Goal: Book appointment/travel/reservation

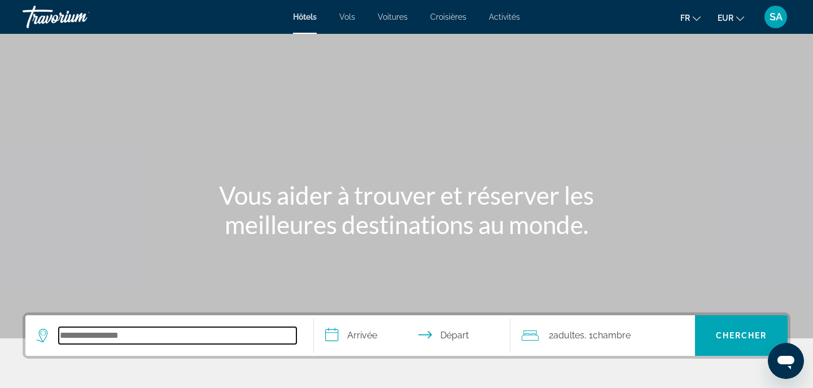
click at [228, 340] on input "Search hotel destination" at bounding box center [178, 335] width 238 height 17
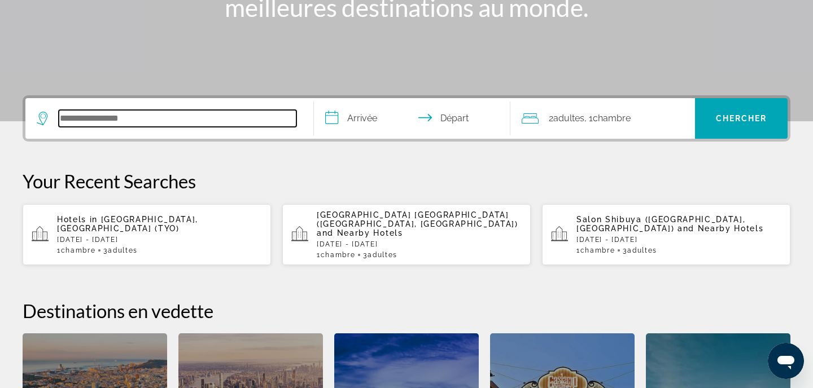
scroll to position [276, 0]
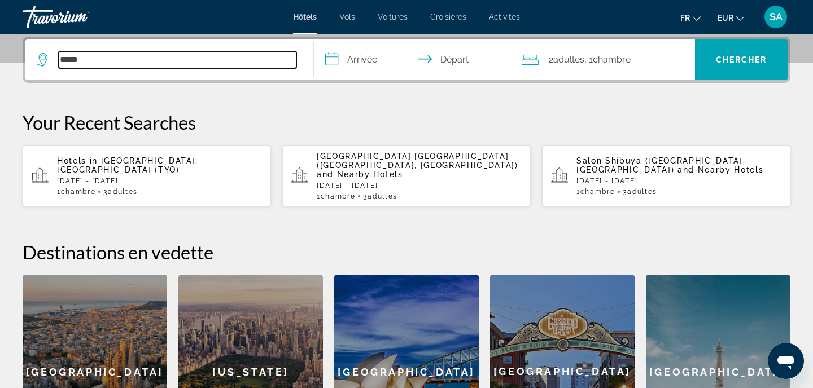
type input "******"
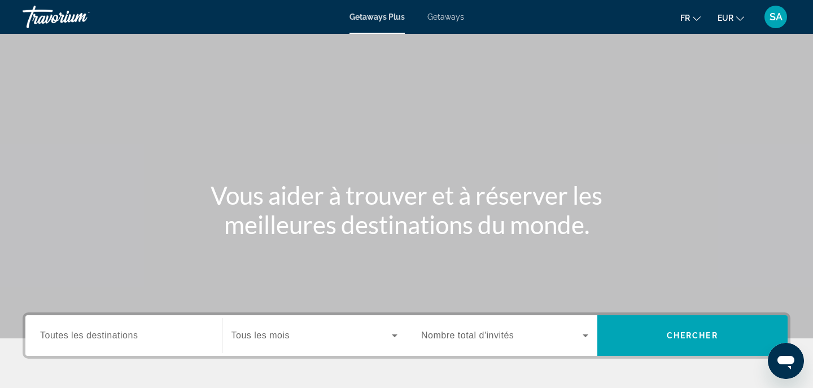
click at [447, 19] on span "Getaways" at bounding box center [445, 16] width 37 height 9
click at [133, 331] on span "Toutes les destinations" at bounding box center [89, 336] width 98 height 10
click at [133, 331] on input "Destination Toutes les destinations" at bounding box center [123, 337] width 167 height 14
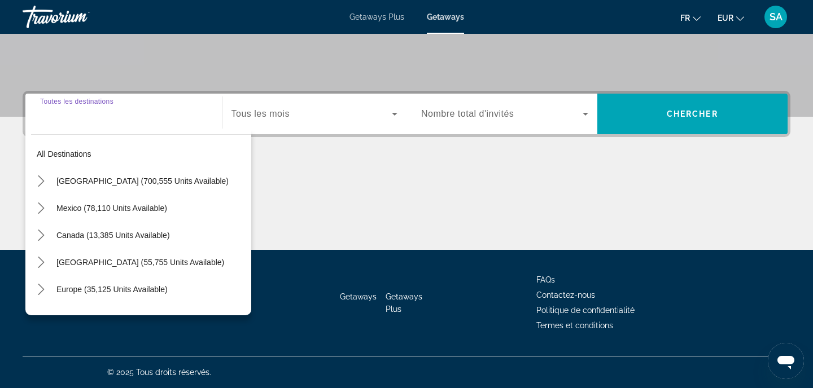
click at [150, 126] on div "Search widget" at bounding box center [123, 114] width 167 height 32
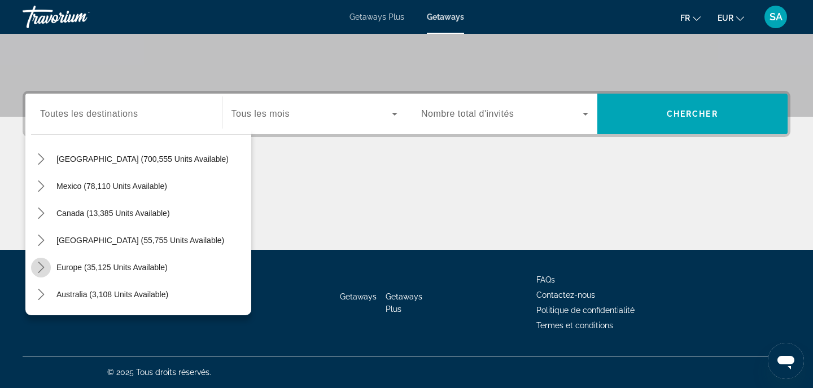
click at [46, 264] on icon "Toggle Europe (35,125 units available) submenu" at bounding box center [41, 267] width 11 height 11
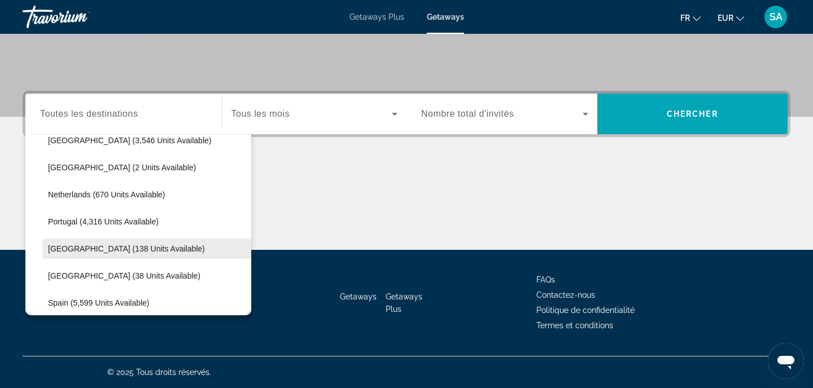
scroll to position [557, 0]
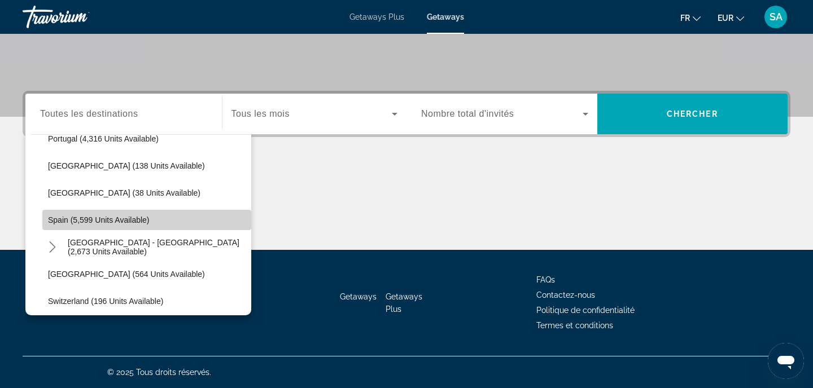
click at [53, 215] on span "Select destination: Spain (5,599 units available)" at bounding box center [146, 220] width 209 height 27
type input "**********"
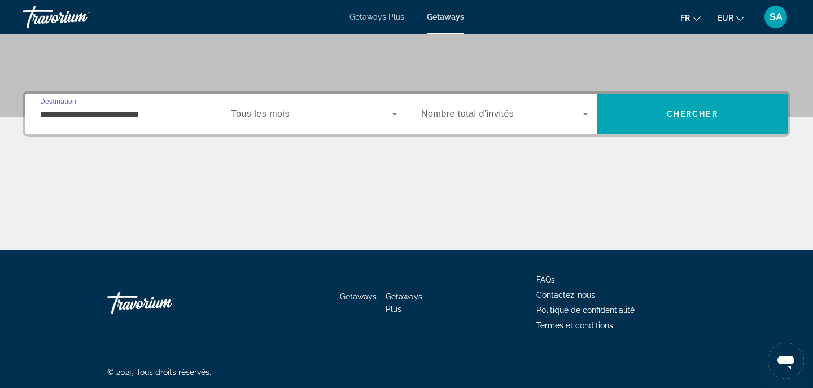
click at [261, 120] on span "Search widget" at bounding box center [311, 114] width 161 height 14
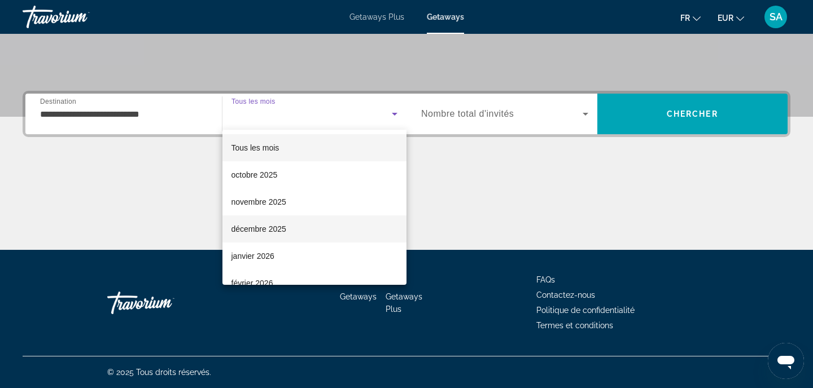
click at [253, 229] on span "décembre 2025" at bounding box center [258, 229] width 55 height 14
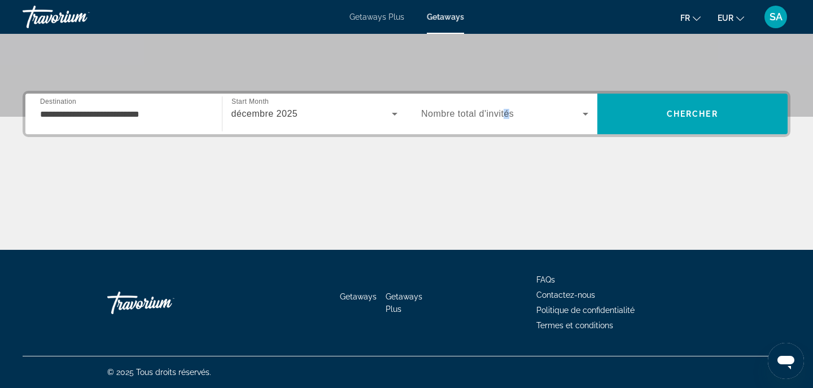
click at [507, 118] on span "Nombre total d'invités" at bounding box center [467, 114] width 93 height 10
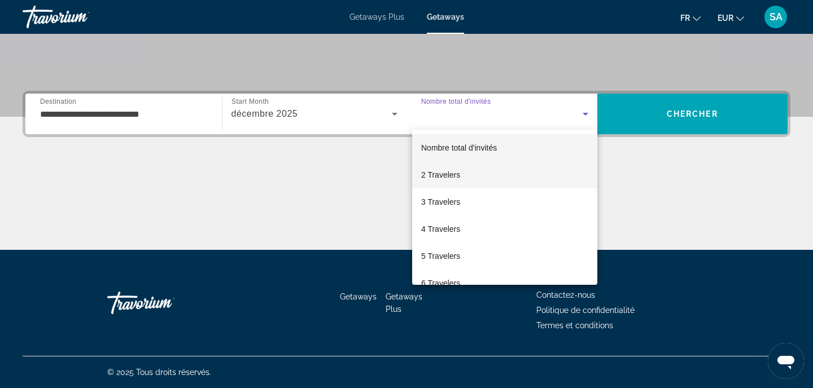
click at [484, 173] on mat-option "2 Travelers" at bounding box center [504, 174] width 185 height 27
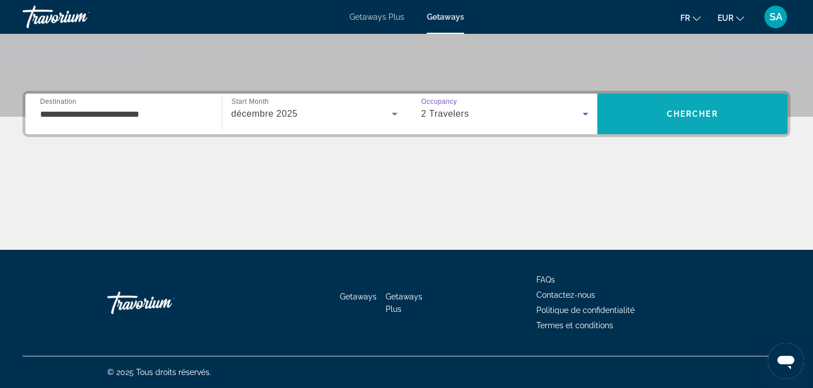
click at [664, 110] on span "Search" at bounding box center [692, 114] width 191 height 27
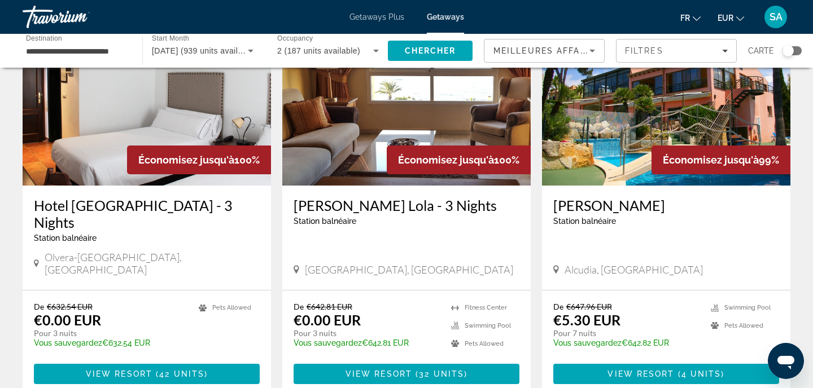
scroll to position [113, 0]
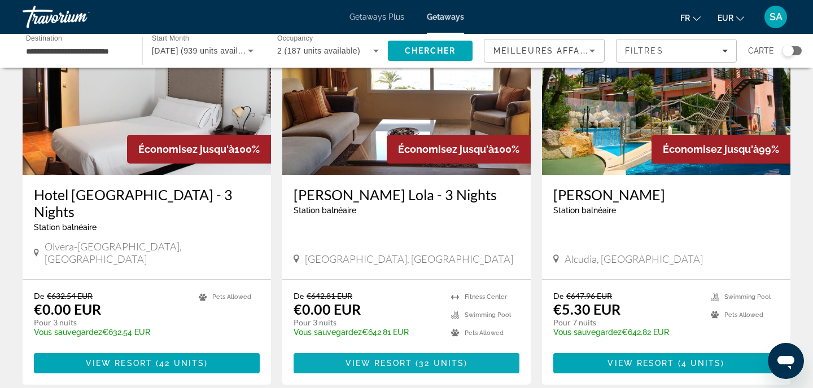
click at [374, 359] on span "View Resort" at bounding box center [379, 363] width 67 height 9
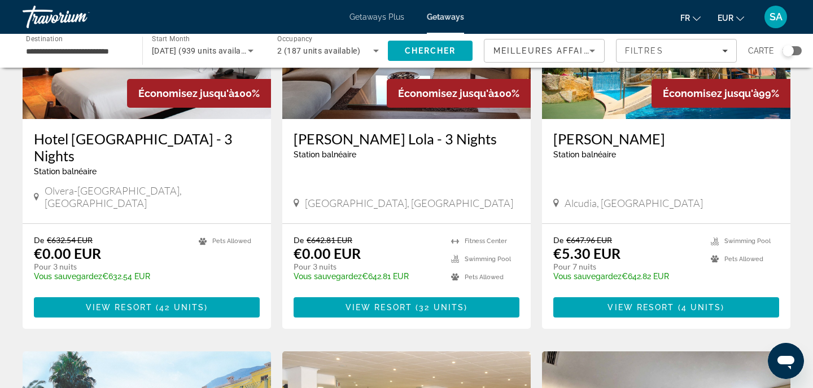
scroll to position [171, 0]
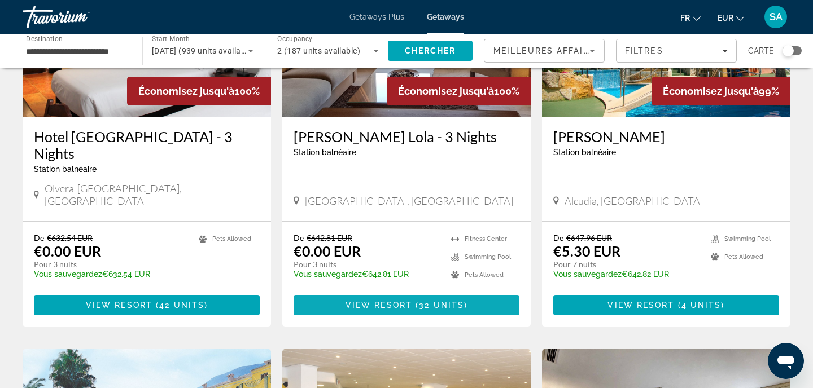
click at [419, 301] on span "32 units" at bounding box center [441, 305] width 45 height 9
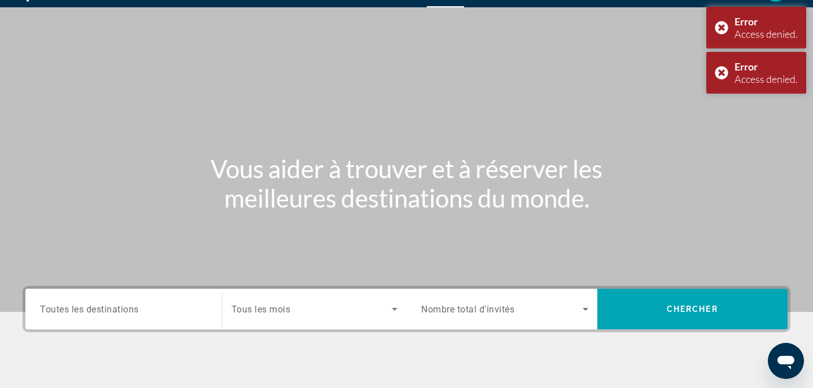
scroll to position [25, 0]
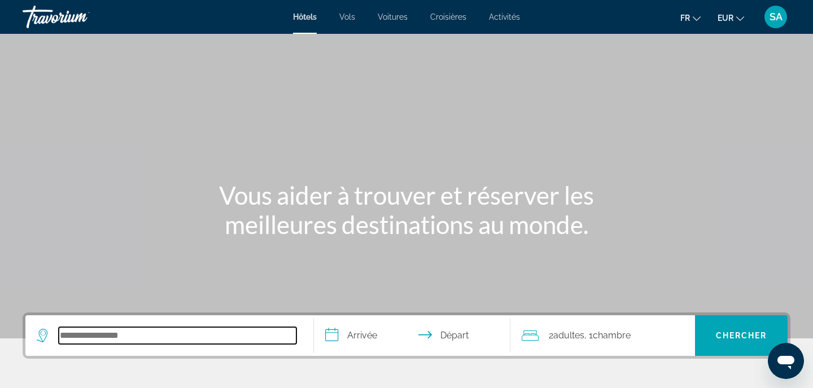
click at [123, 343] on input "Search hotel destination" at bounding box center [178, 335] width 238 height 17
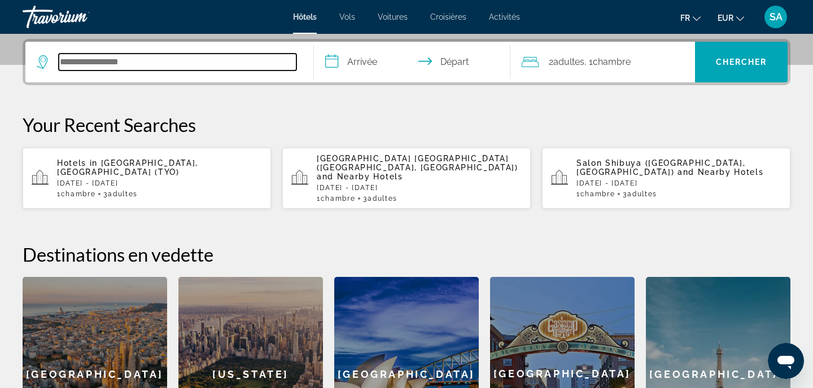
scroll to position [276, 0]
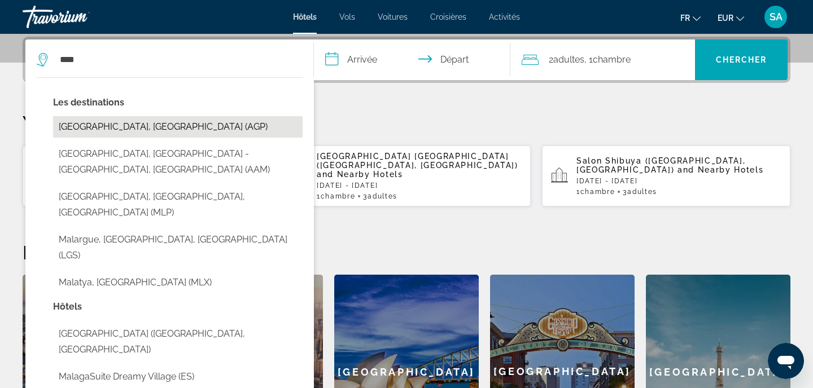
click at [229, 123] on button "Malaga, Spain (AGP)" at bounding box center [178, 126] width 250 height 21
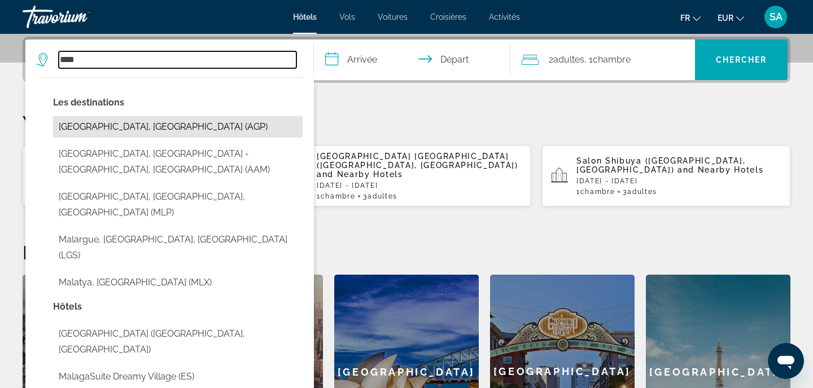
type input "**********"
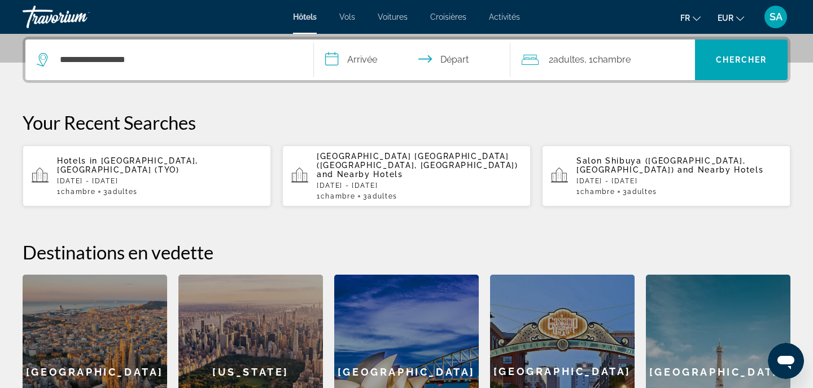
click at [372, 53] on input "**********" at bounding box center [414, 62] width 201 height 44
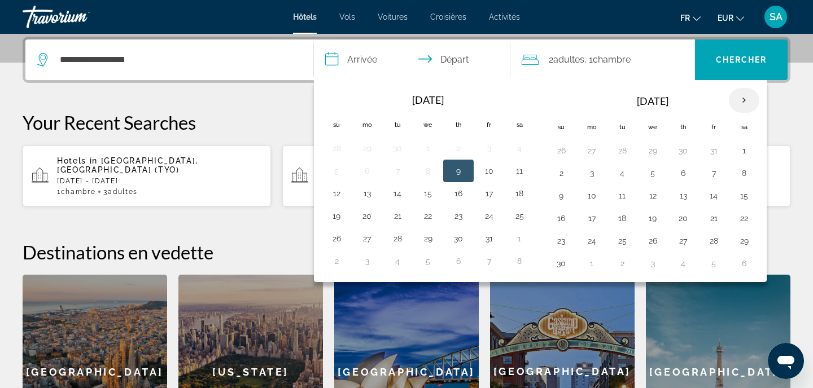
click at [739, 101] on th "Next month" at bounding box center [744, 100] width 30 height 25
click at [684, 153] on button "4" at bounding box center [683, 151] width 18 height 16
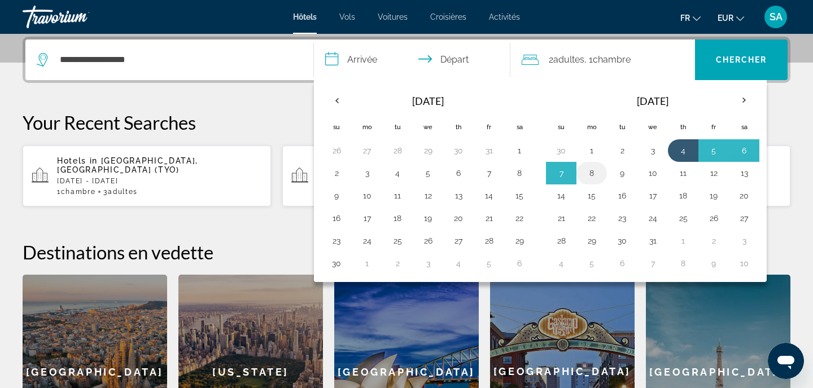
click at [602, 173] on td "8" at bounding box center [591, 173] width 30 height 23
click at [593, 169] on button "8" at bounding box center [592, 173] width 18 height 16
type input "**********"
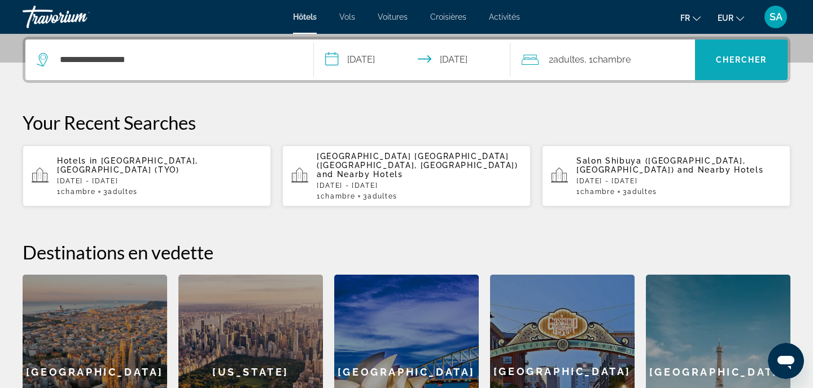
click at [772, 56] on span "Search" at bounding box center [741, 59] width 93 height 27
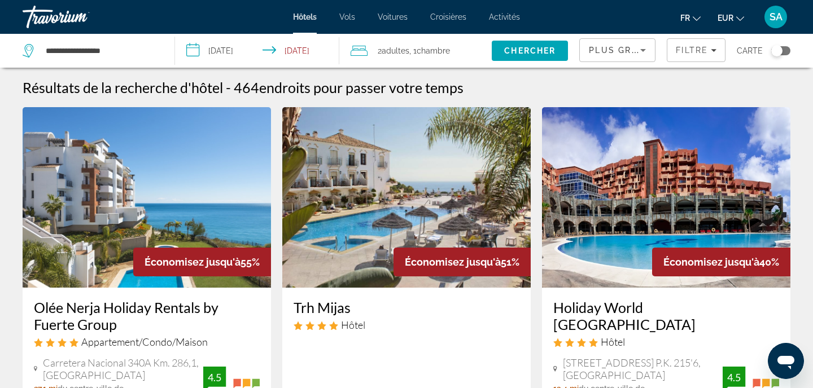
click at [233, 54] on input "**********" at bounding box center [259, 52] width 168 height 37
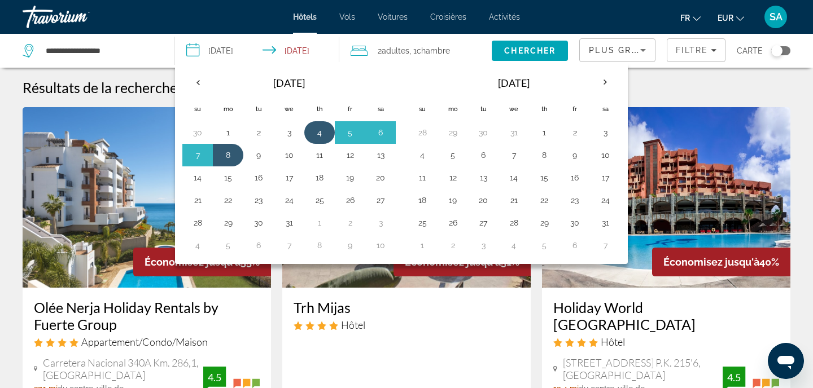
click at [320, 134] on button "4" at bounding box center [320, 133] width 18 height 16
click at [210, 153] on td "7" at bounding box center [197, 155] width 30 height 23
click at [196, 153] on button "7" at bounding box center [198, 155] width 18 height 16
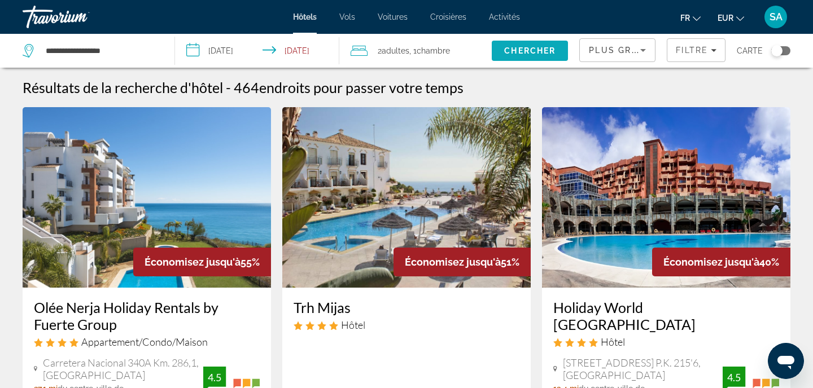
click at [540, 56] on span "Search" at bounding box center [530, 50] width 76 height 27
click at [309, 49] on input "**********" at bounding box center [259, 52] width 168 height 37
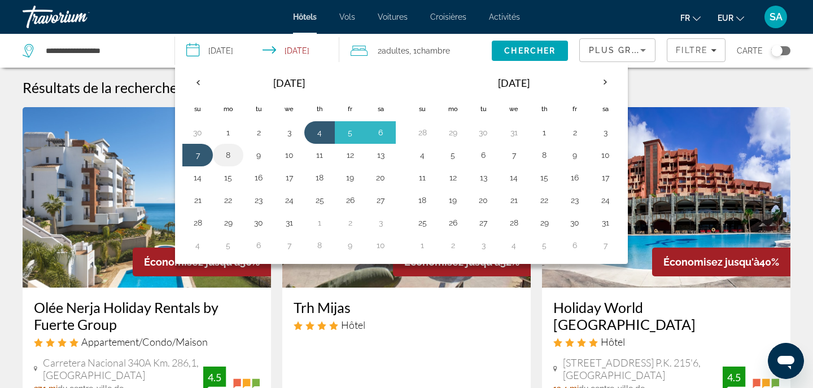
click at [225, 154] on button "8" at bounding box center [228, 155] width 18 height 16
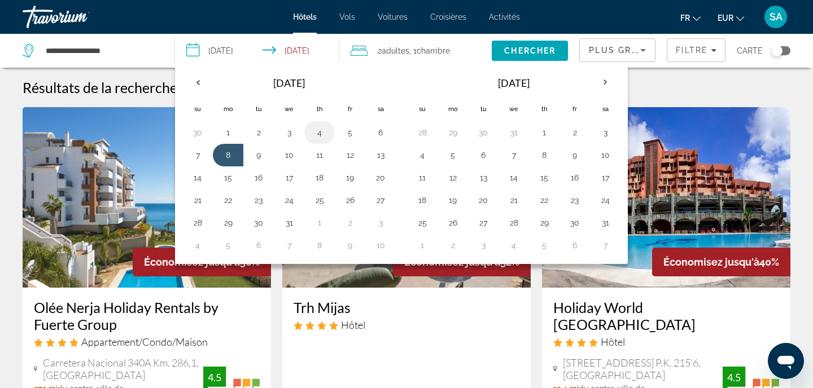
click at [324, 133] on button "4" at bounding box center [320, 133] width 18 height 16
type input "**********"
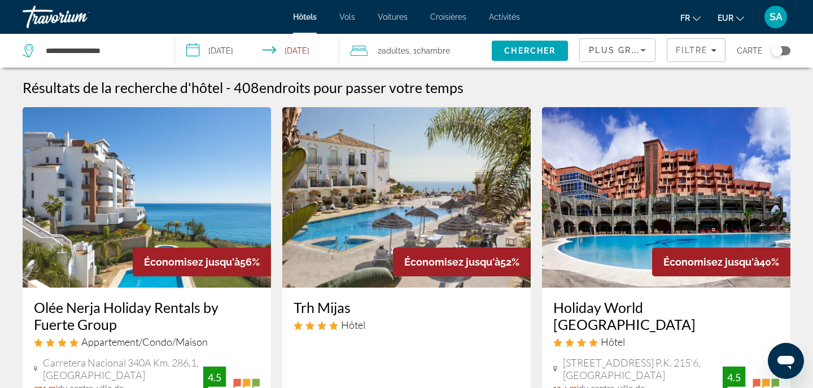
click at [482, 212] on img "Main content" at bounding box center [406, 197] width 248 height 181
click at [307, 47] on input "**********" at bounding box center [259, 52] width 168 height 37
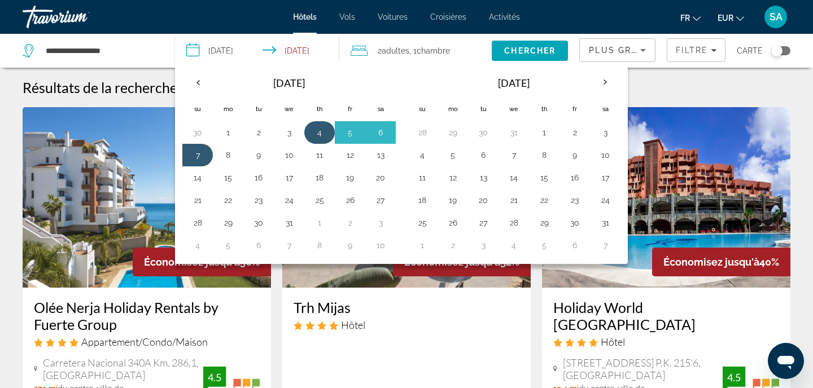
click at [323, 128] on button "4" at bounding box center [320, 133] width 18 height 16
click at [225, 151] on button "8" at bounding box center [228, 155] width 18 height 16
type input "**********"
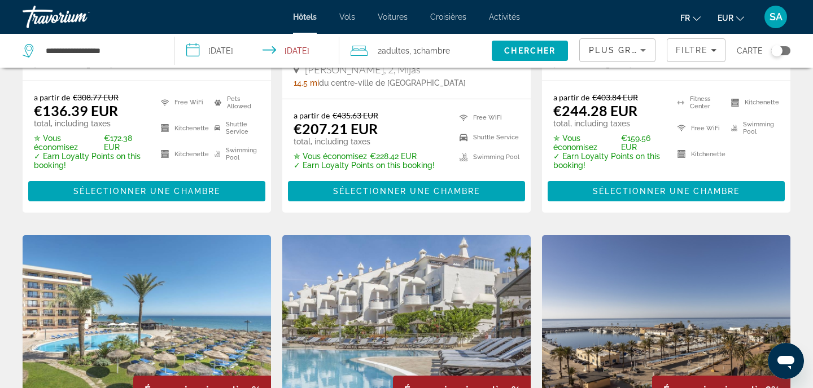
scroll to position [327, 0]
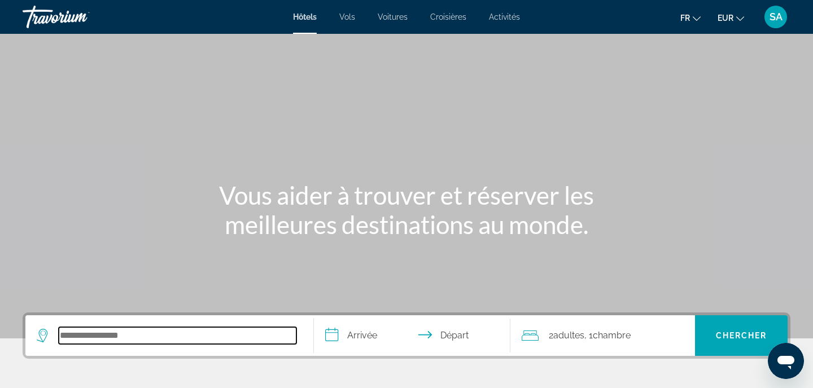
click at [177, 334] on input "Search hotel destination" at bounding box center [178, 335] width 238 height 17
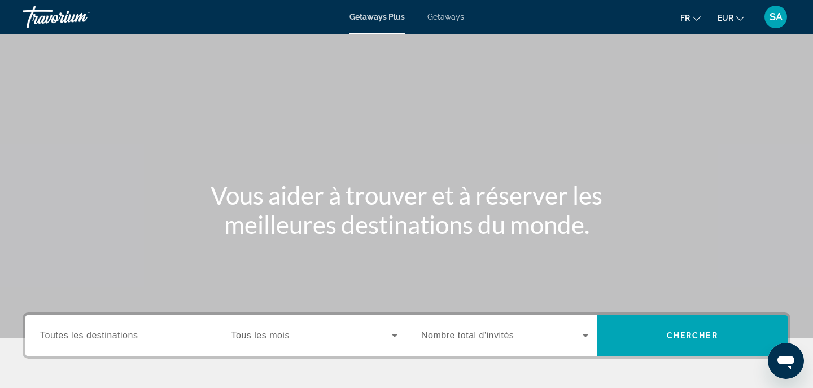
click at [440, 20] on span "Getaways" at bounding box center [445, 16] width 37 height 9
click at [124, 339] on span "Toutes les destinations" at bounding box center [89, 336] width 98 height 10
click at [124, 339] on input "Destination Toutes les destinations" at bounding box center [123, 337] width 167 height 14
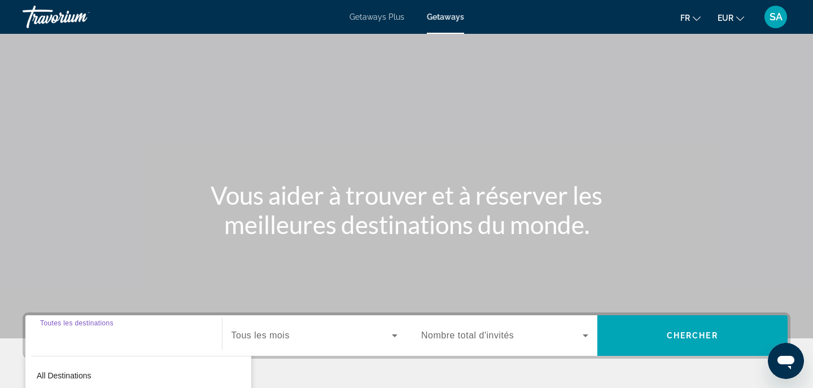
scroll to position [222, 0]
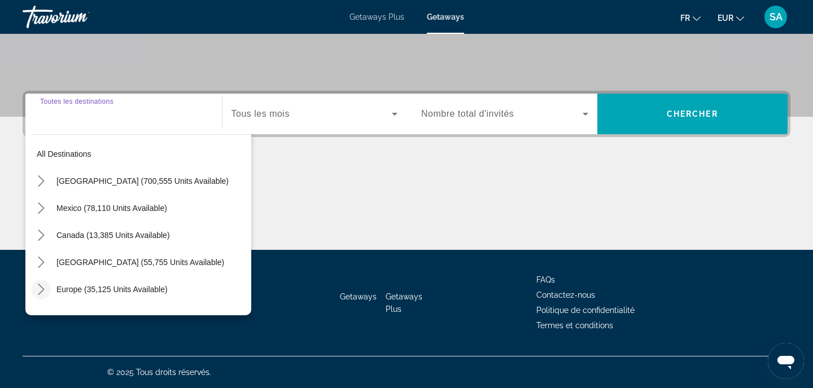
click at [37, 292] on icon "Toggle Europe (35,125 units available) submenu" at bounding box center [41, 289] width 11 height 11
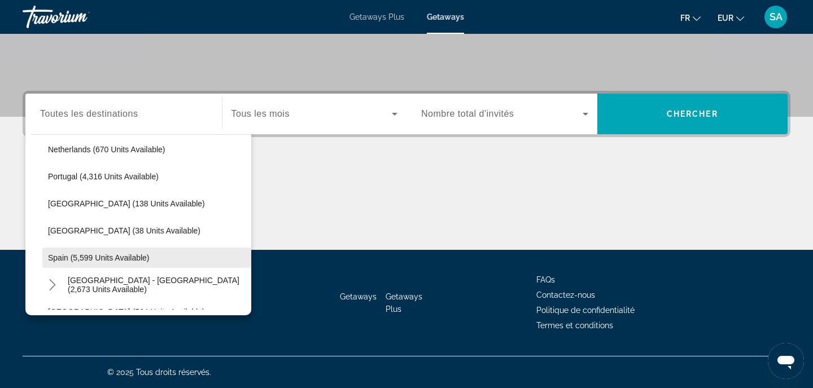
scroll to position [526, 0]
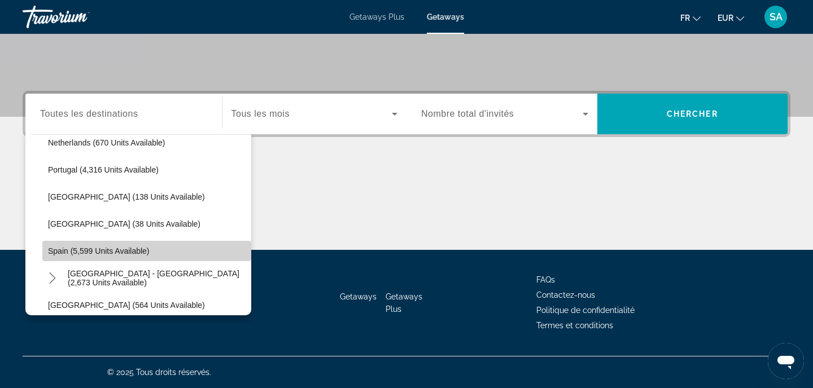
click at [113, 243] on span "Select destination: Spain (5,599 units available)" at bounding box center [146, 251] width 209 height 27
type input "**********"
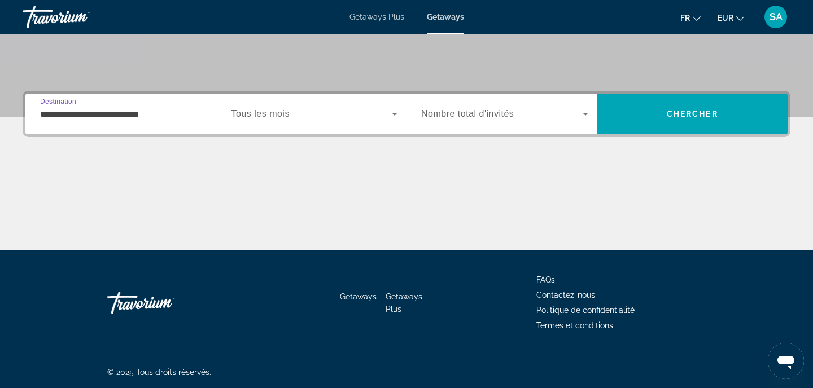
click at [294, 112] on span "Search widget" at bounding box center [311, 114] width 161 height 14
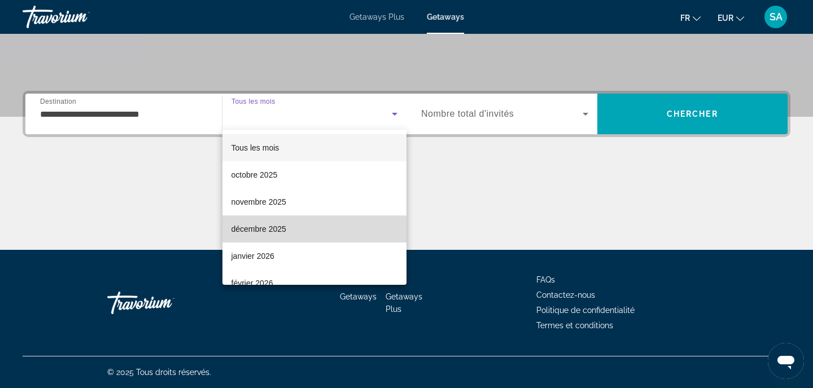
click at [278, 230] on span "décembre 2025" at bounding box center [258, 229] width 55 height 14
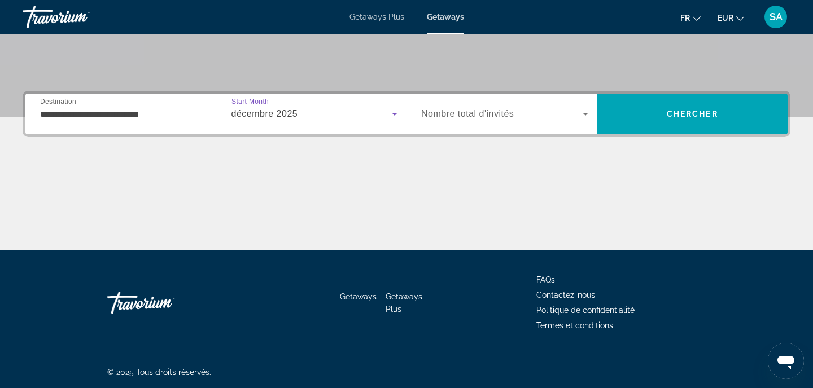
click at [497, 112] on span "Nombre total d'invités" at bounding box center [467, 114] width 93 height 10
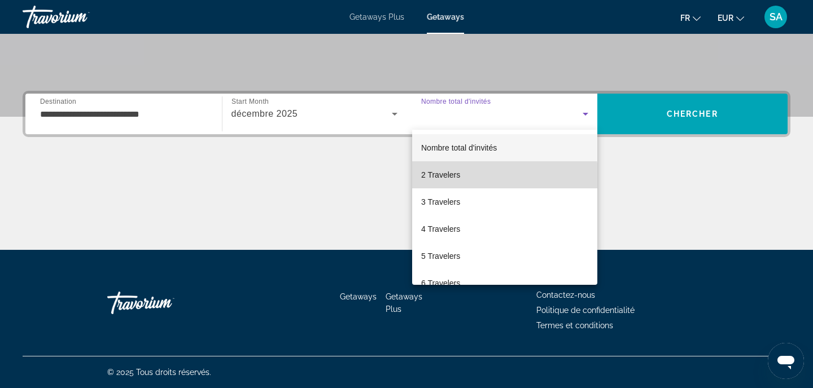
click at [468, 181] on mat-option "2 Travelers" at bounding box center [504, 174] width 185 height 27
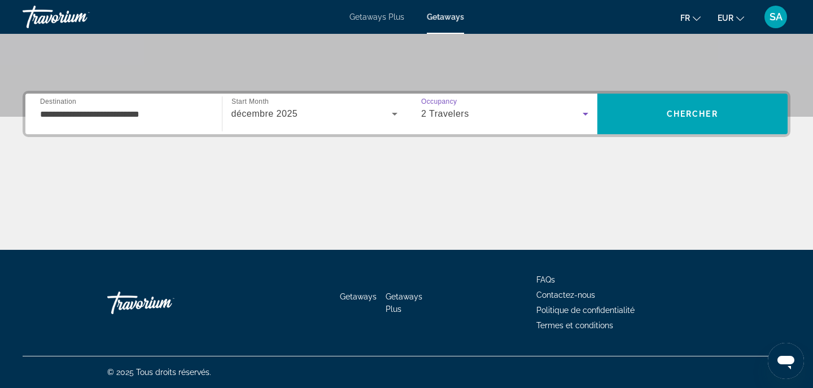
click at [544, 111] on div "2 Travelers" at bounding box center [501, 114] width 161 height 14
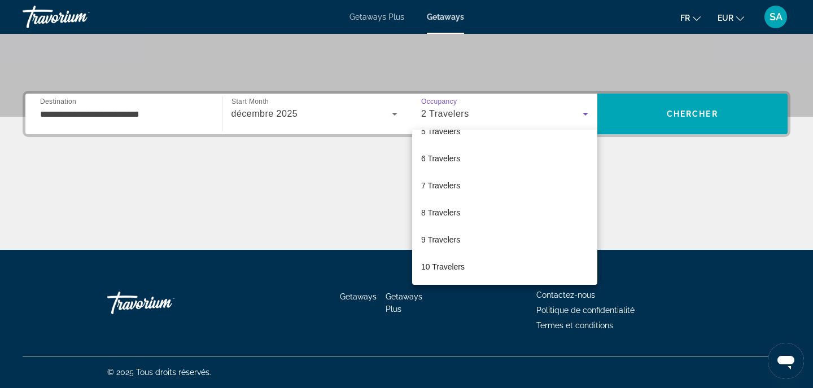
scroll to position [125, 0]
click at [706, 109] on div at bounding box center [406, 194] width 813 height 388
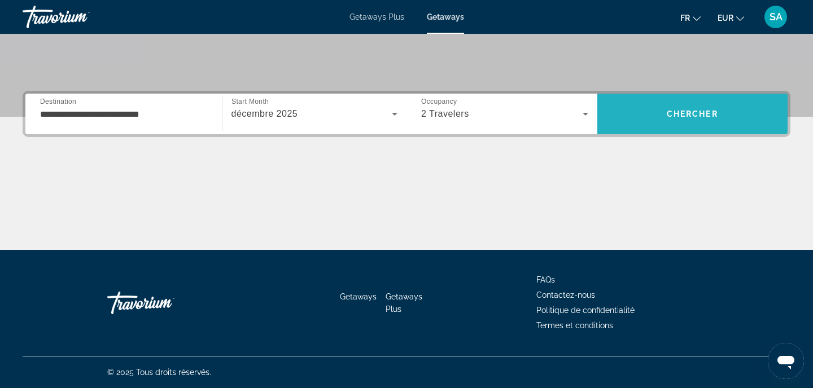
click at [692, 111] on span "Chercher" at bounding box center [692, 114] width 51 height 9
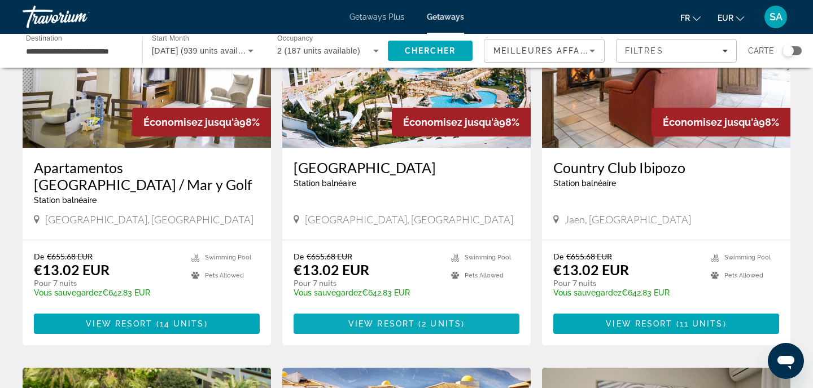
scroll to position [947, 0]
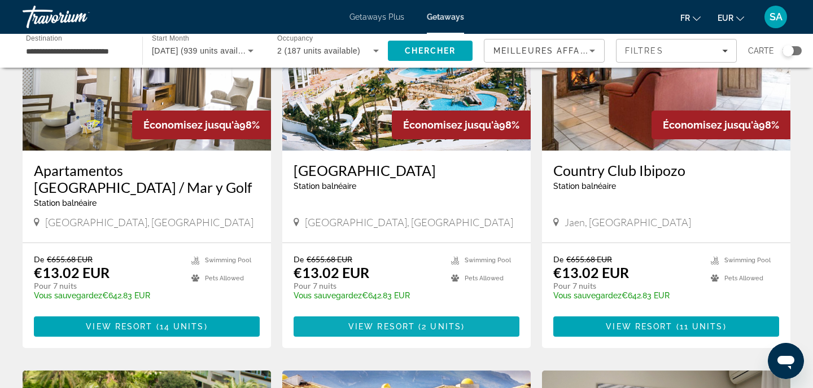
click at [427, 322] on span "2 units" at bounding box center [442, 326] width 40 height 9
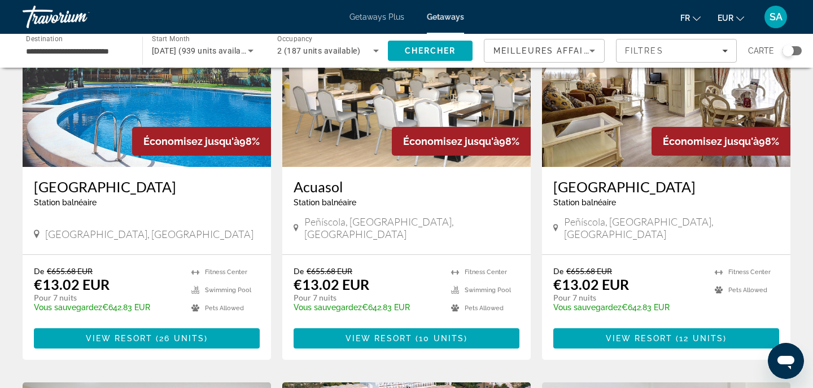
scroll to position [529, 0]
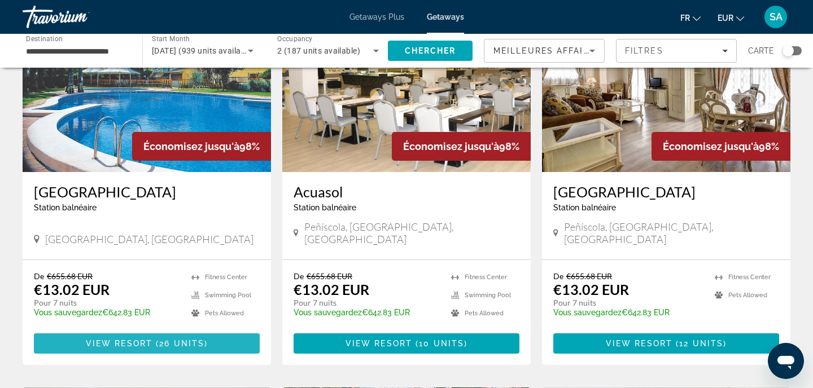
click at [136, 339] on span "View Resort" at bounding box center [119, 343] width 67 height 9
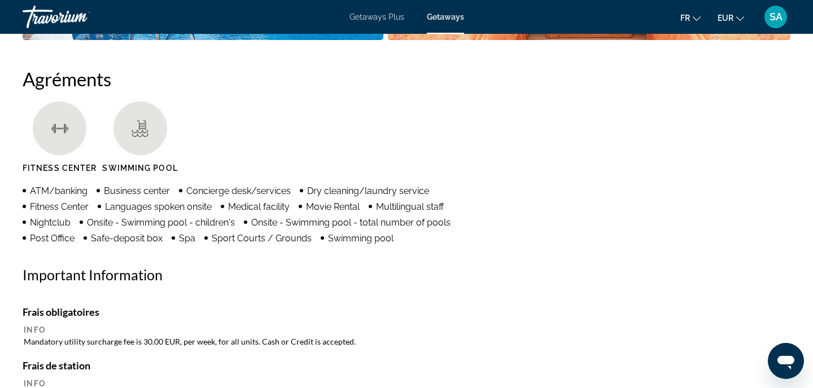
scroll to position [716, 0]
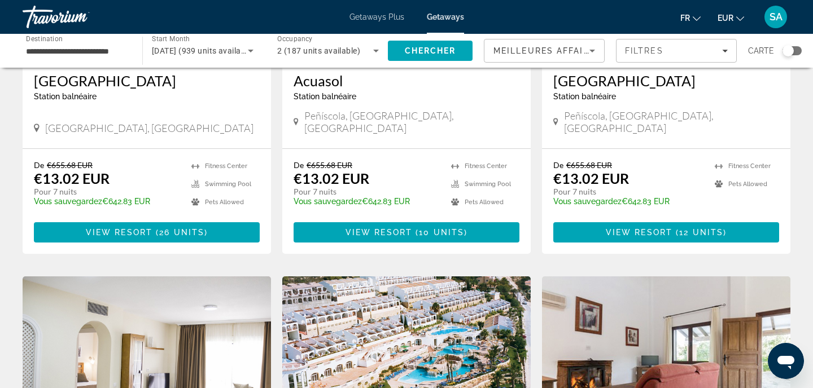
scroll to position [643, 0]
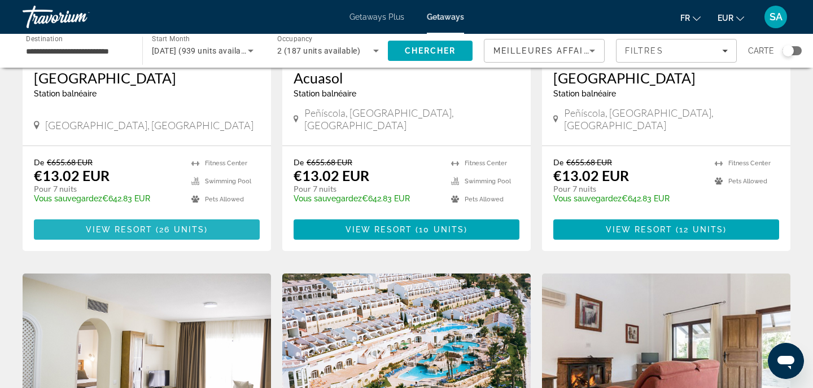
click at [155, 225] on span "( 26 units )" at bounding box center [179, 229] width 55 height 9
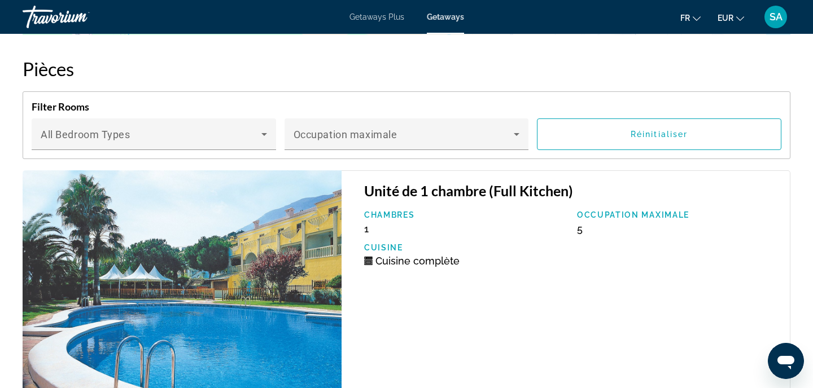
scroll to position [1787, 0]
